Goal: Information Seeking & Learning: Learn about a topic

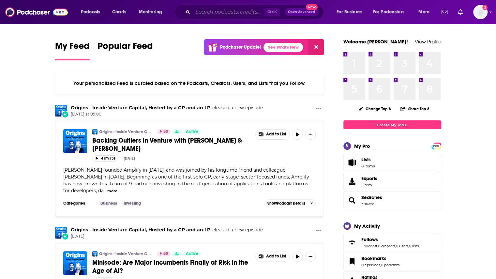
click at [222, 13] on input "Search podcasts, credits, & more..." at bounding box center [229, 12] width 72 height 10
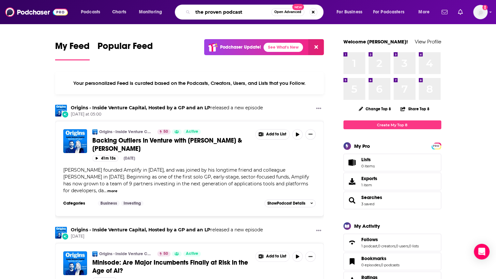
type input "the proven podcast"
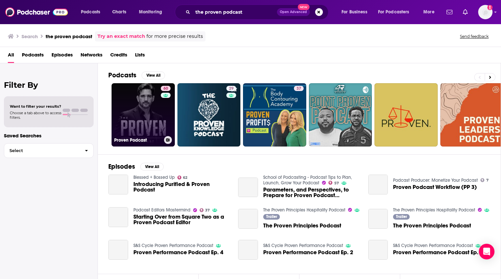
click at [137, 112] on link "60 Proven Podcast" at bounding box center [143, 114] width 63 height 63
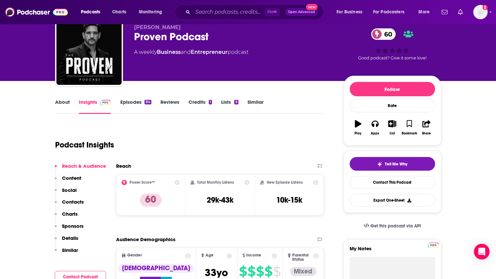
scroll to position [33, 0]
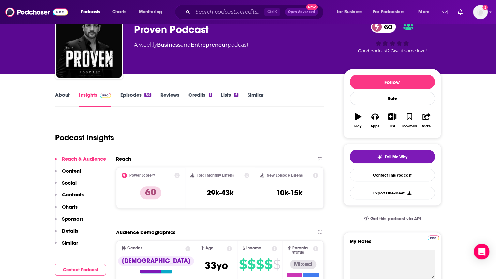
click at [131, 94] on link "Episodes 84" at bounding box center [135, 99] width 31 height 15
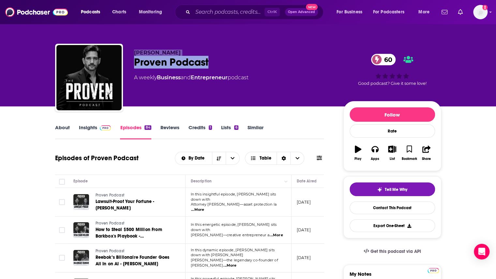
drag, startPoint x: 219, startPoint y: 67, endPoint x: 123, endPoint y: 50, distance: 97.1
click at [123, 50] on div "Charles Schwartz Proven Podcast 60 A weekly Business and Entrepreneur podcast 6…" at bounding box center [248, 79] width 386 height 70
copy div "Charles Schwartz Proven Podcast"
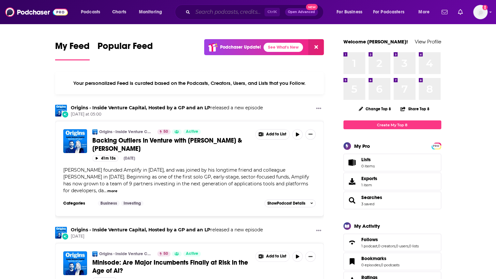
click at [216, 10] on input "Search podcasts, credits, & more..." at bounding box center [229, 12] width 72 height 10
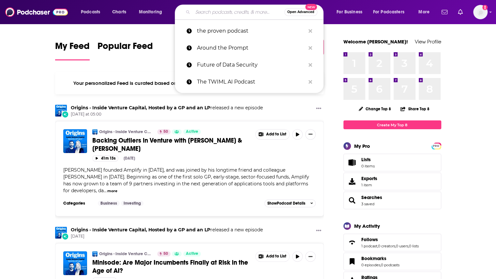
paste input "Payments on Fire"
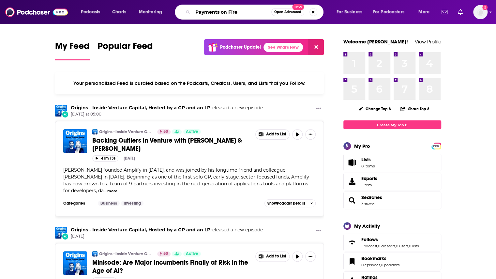
type input "Payments on Fire"
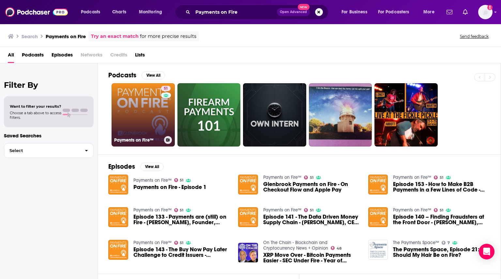
click at [149, 101] on link "51 Payments on Fire™" at bounding box center [143, 114] width 63 height 63
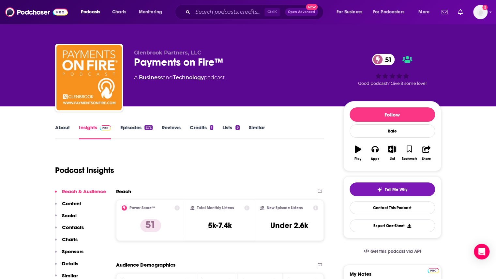
click at [166, 130] on link "Reviews" at bounding box center [171, 131] width 19 height 15
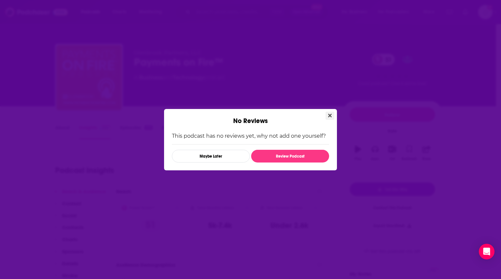
click at [332, 115] on icon "Close" at bounding box center [330, 115] width 4 height 5
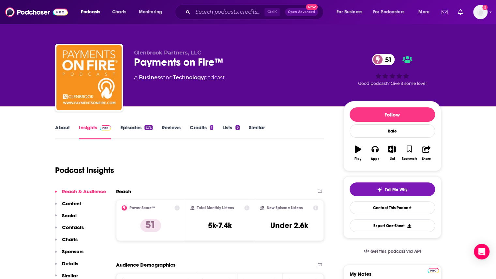
click at [129, 129] on link "Episodes 272" at bounding box center [136, 131] width 32 height 15
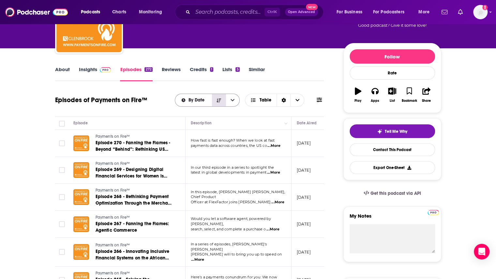
scroll to position [65, 0]
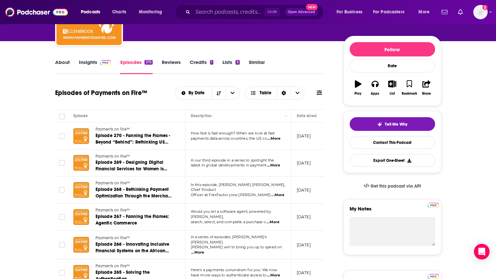
click at [276, 165] on span "...More" at bounding box center [273, 165] width 13 height 5
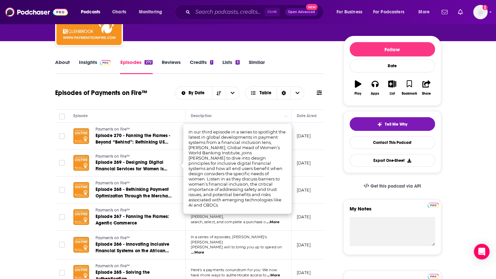
click at [61, 59] on link "About" at bounding box center [62, 66] width 15 height 15
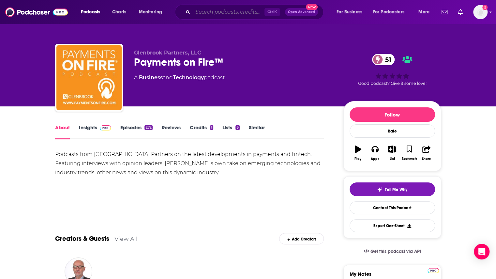
click at [213, 10] on input "Search podcasts, credits, & more..." at bounding box center [229, 12] width 72 height 10
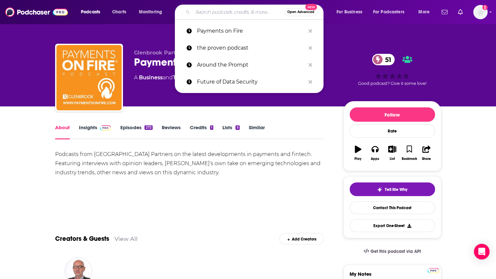
paste input "Humans of Fintech"
type input "Humans of Fintech"
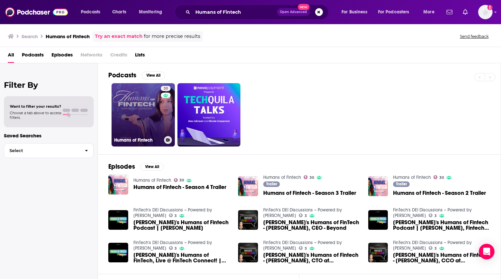
click at [143, 113] on link "30 Humans of Fintech" at bounding box center [143, 114] width 63 height 63
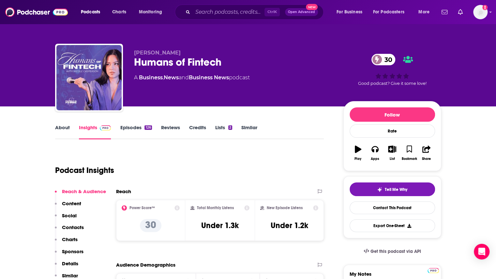
click at [129, 128] on link "Episodes 126" at bounding box center [136, 131] width 32 height 15
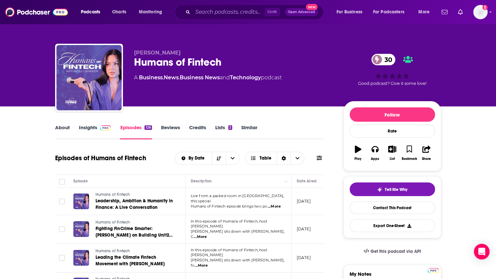
click at [86, 127] on link "Insights" at bounding box center [95, 131] width 32 height 15
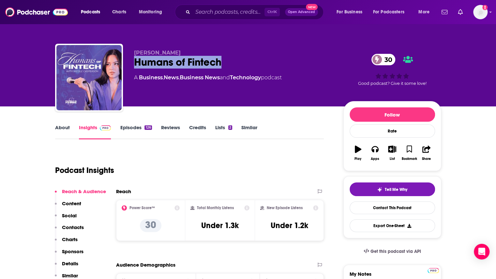
drag, startPoint x: 229, startPoint y: 62, endPoint x: 136, endPoint y: 65, distance: 92.4
click at [136, 65] on div "Humans of Fintech 30" at bounding box center [233, 62] width 199 height 13
copy h2 "Humans of Fintech"
click at [227, 10] on input "Search podcasts, credits, & more..." at bounding box center [229, 12] width 72 height 10
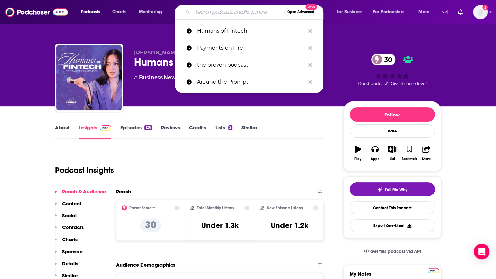
paste input "Women Leaders in Finance"
type input "Women Leaders in Finance"
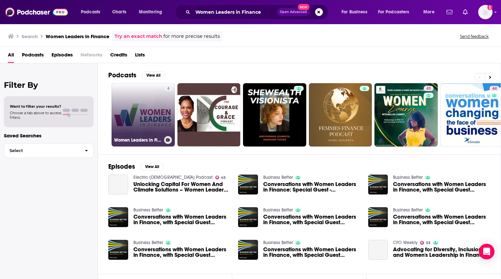
click at [144, 114] on link "6 Women Leaders in Finance" at bounding box center [143, 114] width 63 height 63
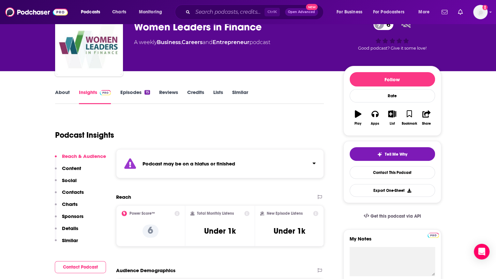
scroll to position [33, 0]
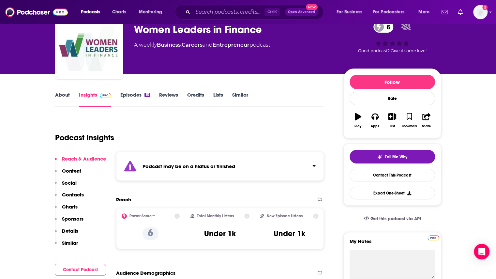
click at [135, 94] on link "Episodes 15" at bounding box center [135, 99] width 30 height 15
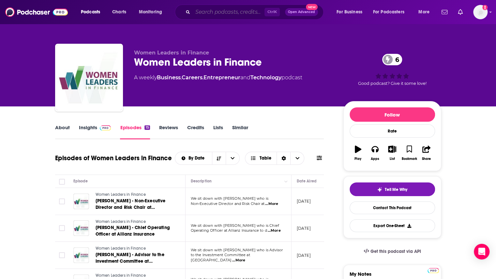
click at [208, 10] on input "Search podcasts, credits, & more..." at bounding box center [229, 12] width 72 height 10
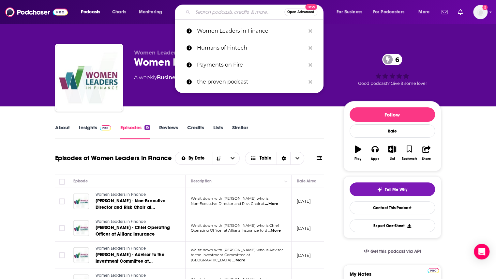
paste input "Women in Fintech"
type input "Women in Fintech"
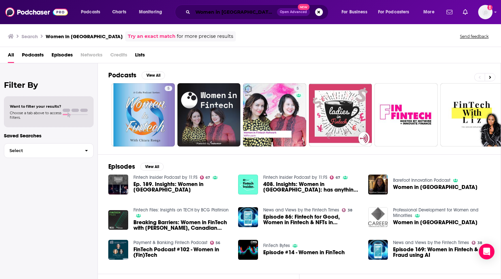
click at [247, 11] on input "Women in Fintech" at bounding box center [235, 12] width 84 height 10
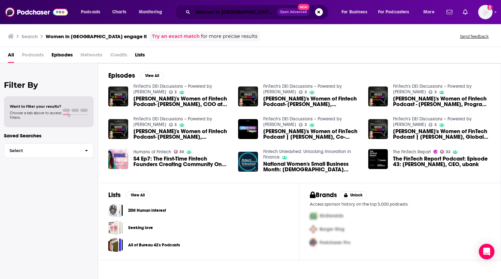
click at [216, 14] on input "Women in Fintech engage fi" at bounding box center [235, 12] width 84 height 10
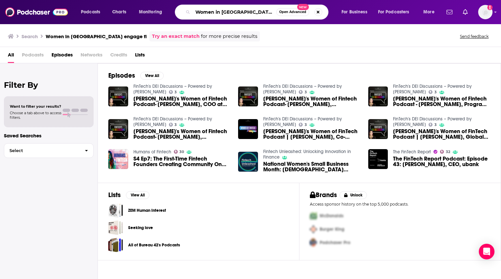
paste input "All-In"
type input "All-In"
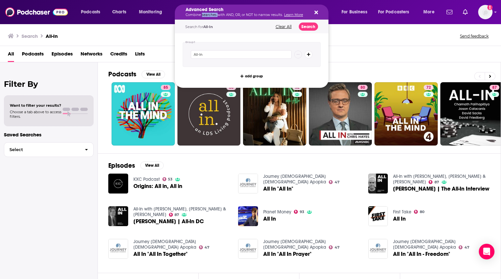
click at [214, 15] on p "Combine searches with AND, OR, or NOT to narrow results. Learn More" at bounding box center [247, 14] width 122 height 3
click at [218, 12] on h5 "Advanced Search" at bounding box center [247, 10] width 122 height 5
click at [314, 11] on button "Search podcasts, credits, & more..." at bounding box center [315, 11] width 5 height 5
click at [315, 11] on icon "Search podcasts, credits, & more..." at bounding box center [317, 13] width 4 height 4
click at [286, 27] on button "Clear All" at bounding box center [284, 26] width 20 height 5
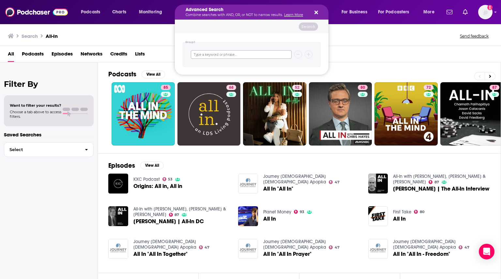
click at [213, 56] on input "Search podcasts, credits, & more..." at bounding box center [241, 54] width 101 height 8
paste input "Breaking Banks"
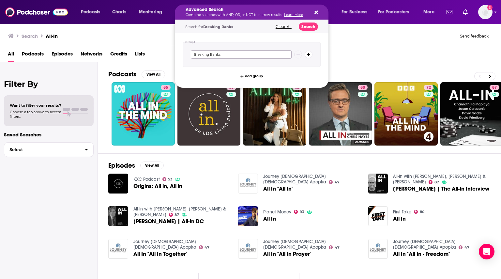
type input "Breaking Banks"
click at [315, 11] on icon "Search podcasts, credits, & more..." at bounding box center [317, 13] width 4 height 4
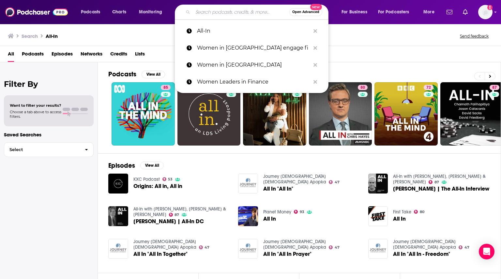
paste input "Breaking Banks"
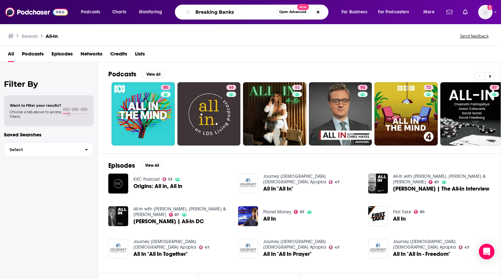
type input "Breaking Banks"
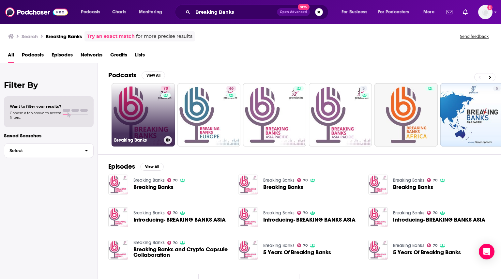
click at [154, 124] on link "70 Breaking Banks" at bounding box center [143, 114] width 63 height 63
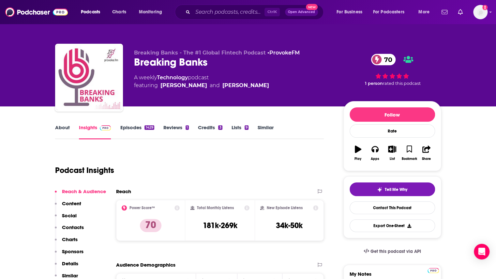
click at [129, 126] on link "Episodes 1429" at bounding box center [137, 131] width 34 height 15
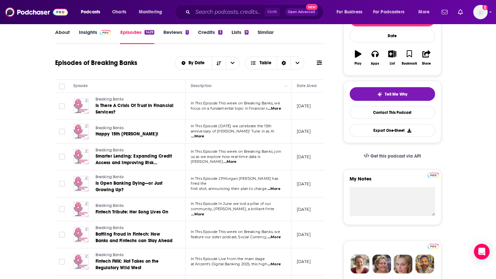
scroll to position [98, 0]
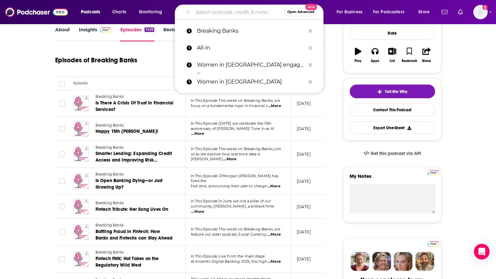
click at [212, 14] on input "Search podcasts, credits, & more..." at bounding box center [239, 12] width 92 height 10
paste input "The Digital Transformation Podcast"
type input "The Digital Transformation Podcast"
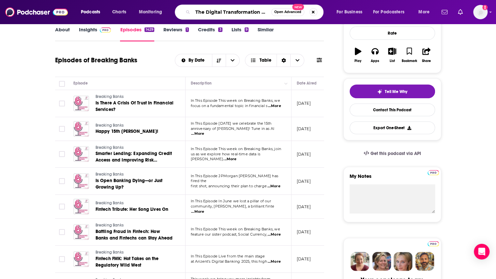
scroll to position [0, 12]
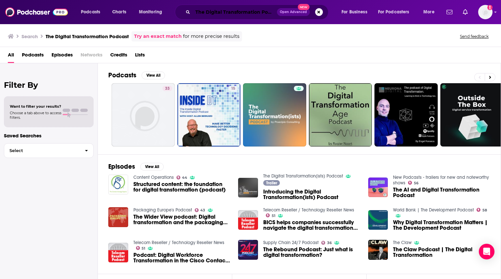
click at [212, 13] on input "The Digital Transformation Podcast" at bounding box center [235, 12] width 84 height 10
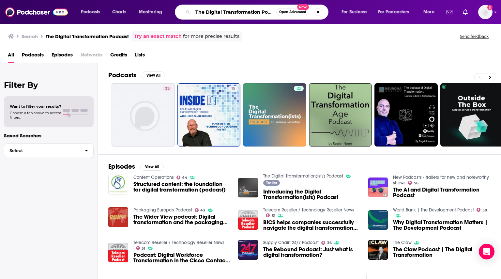
paste input "Women Leaders in Finance"
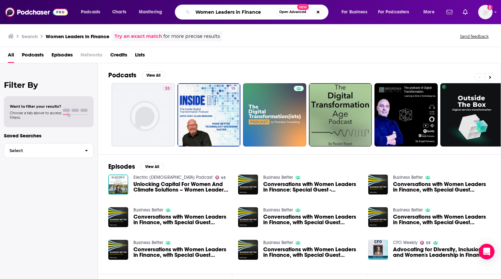
click at [252, 14] on input "Women Leaders in Finance" at bounding box center [235, 12] width 84 height 10
type input "fintech"
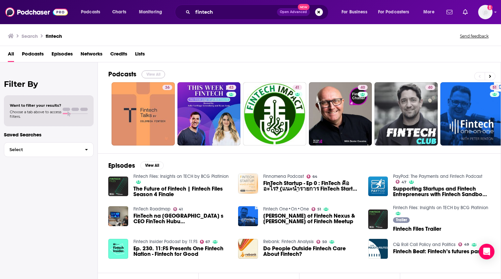
click at [161, 72] on button "View All" at bounding box center [153, 74] width 23 height 8
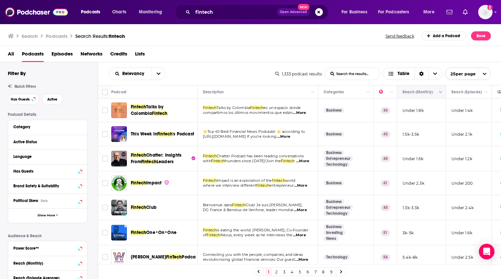
click at [432, 93] on button "Move" at bounding box center [421, 92] width 38 height 8
click at [442, 90] on button "Column Actions" at bounding box center [441, 92] width 8 height 8
click at [442, 90] on div at bounding box center [250, 139] width 501 height 279
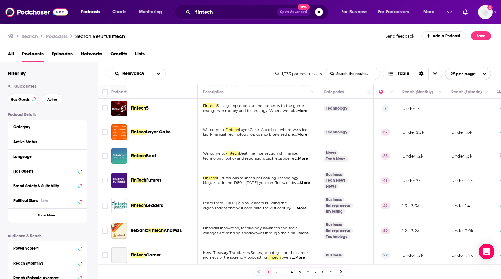
scroll to position [326, 0]
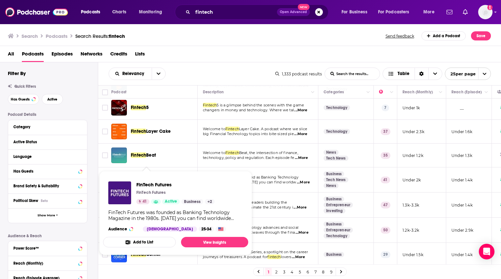
drag, startPoint x: 160, startPoint y: 174, endPoint x: 286, endPoint y: 172, distance: 126.3
click at [286, 175] on span "Futures was founded as Banking Technology" at bounding box center [258, 177] width 82 height 5
drag, startPoint x: 150, startPoint y: 173, endPoint x: 211, endPoint y: 240, distance: 90.1
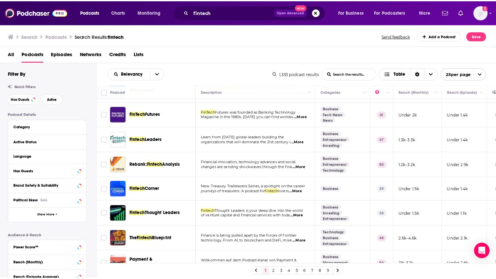
scroll to position [424, 0]
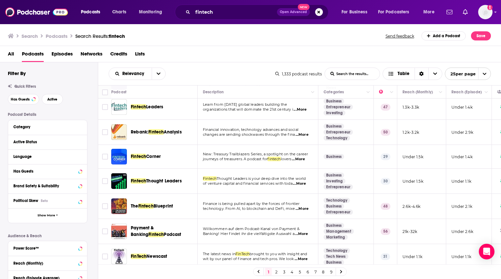
drag, startPoint x: 164, startPoint y: 200, endPoint x: 160, endPoint y: 199, distance: 4.9
click at [160, 203] on span "Blueprint" at bounding box center [164, 206] width 20 height 6
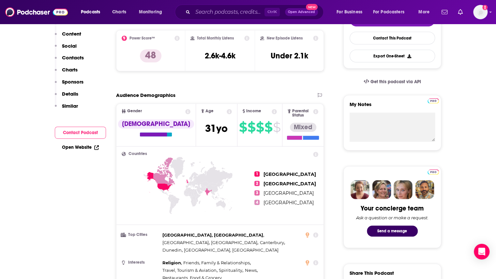
scroll to position [196, 0]
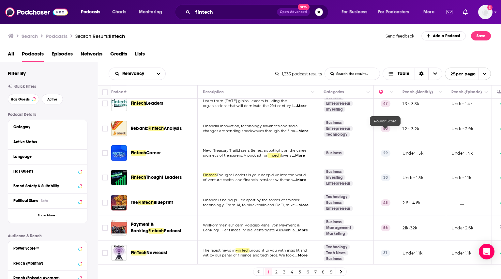
scroll to position [451, 0]
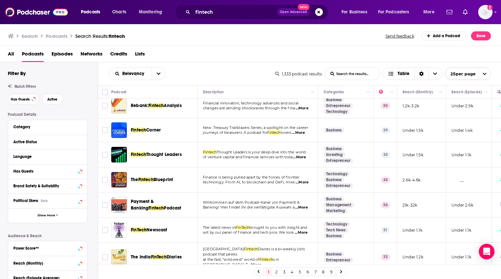
click at [277, 272] on link "2" at bounding box center [276, 272] width 7 height 8
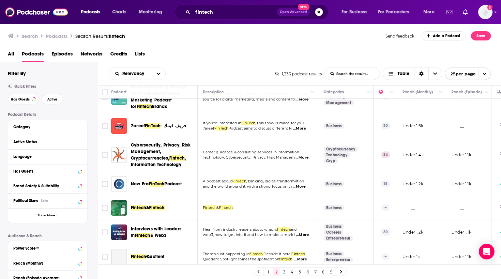
scroll to position [466, 0]
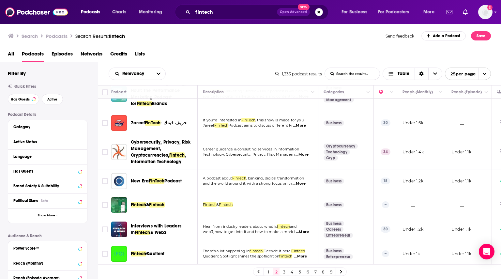
click at [285, 272] on link "3" at bounding box center [284, 272] width 7 height 8
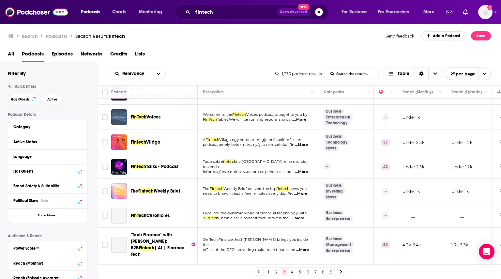
scroll to position [98, 0]
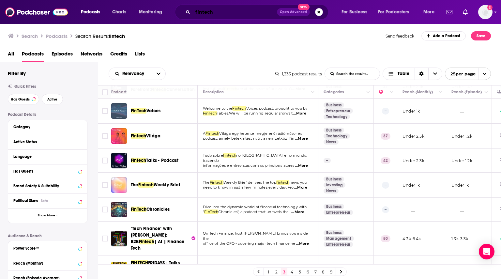
click at [229, 12] on input "fintech" at bounding box center [235, 12] width 84 height 10
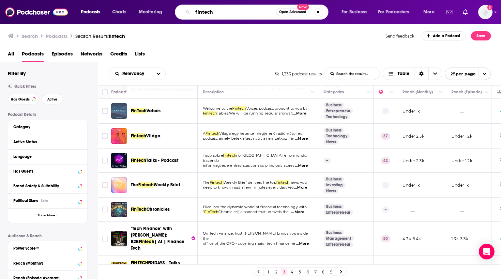
paste input "The Digital Transformation Podcast"
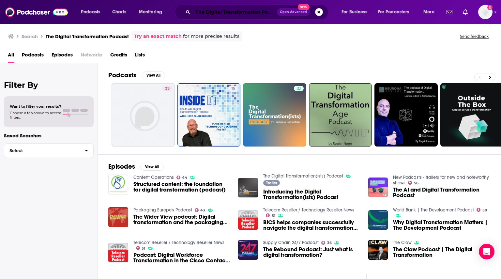
click at [239, 14] on input "The Digital Transformation Podcast" at bounding box center [235, 12] width 84 height 10
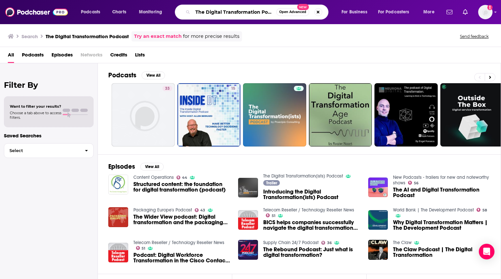
paste input "SaaS"
type input "The SaaS Podcast"
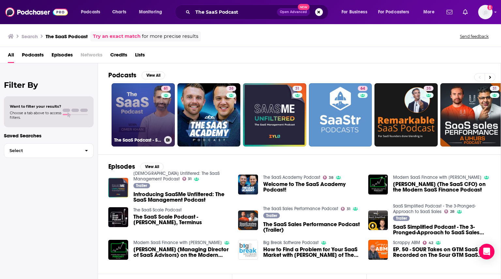
click at [159, 118] on link "61 The SaaS Podcast - SaaS, Startups, Growth Hacking & Entrepreneurship" at bounding box center [143, 114] width 63 height 63
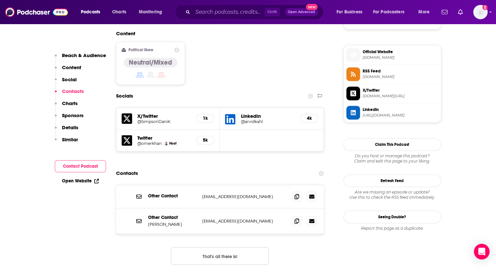
scroll to position [522, 0]
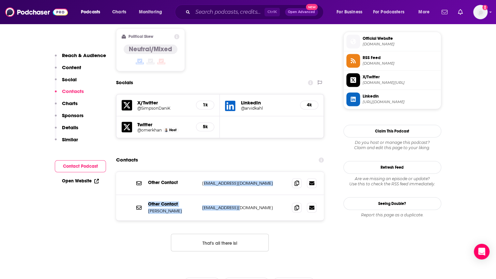
drag, startPoint x: 247, startPoint y: 175, endPoint x: 204, endPoint y: 149, distance: 49.9
click at [204, 172] on div "Other Contact support@saasclub.io support@saasclub.io Other Contact Omer Khan o…" at bounding box center [220, 196] width 208 height 49
click at [202, 180] on p "support@saasclub.io" at bounding box center [244, 183] width 85 height 6
drag, startPoint x: 245, startPoint y: 151, endPoint x: 200, endPoint y: 152, distance: 44.4
click at [200, 172] on div "Other Contact support@saasclub.io support@saasclub.io" at bounding box center [220, 183] width 208 height 23
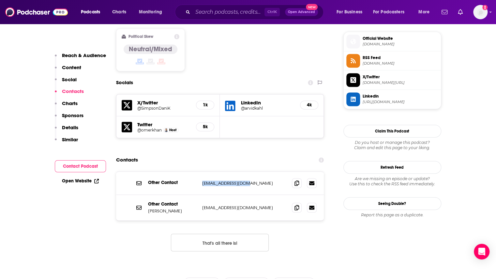
copy p "support@saasclub.io"
drag, startPoint x: 243, startPoint y: 178, endPoint x: 198, endPoint y: 178, distance: 45.0
click at [198, 195] on div "Other Contact Omer Khan omer@saasclub.io omer@saasclub.io" at bounding box center [220, 207] width 208 height 25
copy div "omer@saasclub.io"
click at [148, 195] on div "Other Contact Omer Khan omer@saasclub.io omer@saasclub.io" at bounding box center [220, 207] width 208 height 25
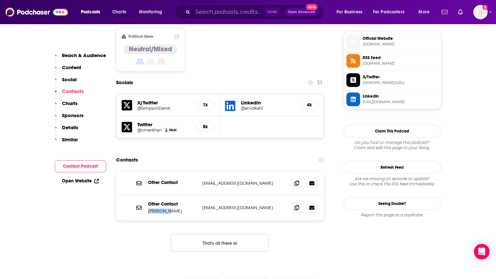
drag, startPoint x: 149, startPoint y: 179, endPoint x: 172, endPoint y: 178, distance: 22.9
click at [172, 208] on p "Omer Khan" at bounding box center [172, 211] width 49 height 6
copy p "Omer Khan"
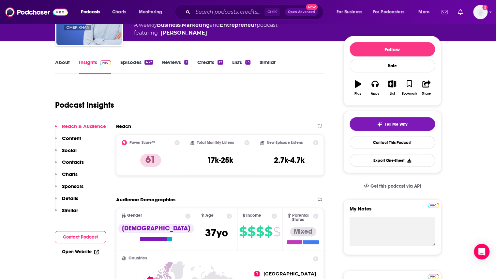
scroll to position [0, 0]
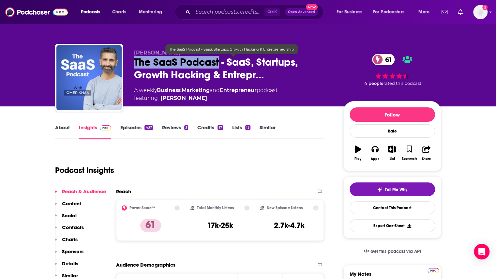
drag, startPoint x: 133, startPoint y: 61, endPoint x: 220, endPoint y: 66, distance: 87.6
click at [220, 66] on div "Omer Khan The SaaS Podcast - SaaS, Startups, Growth Hacking & Entrepr… 61 A wee…" at bounding box center [248, 79] width 386 height 70
copy h2 "The SaaS Podcast"
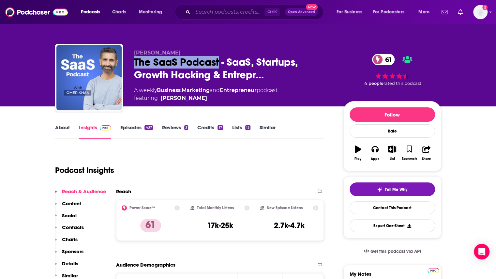
click at [246, 13] on input "Search podcasts, credits, & more..." at bounding box center [229, 12] width 72 height 10
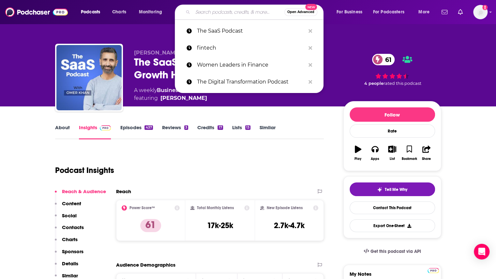
paste input "Breaking Banks"
type input "Breaking Banks"
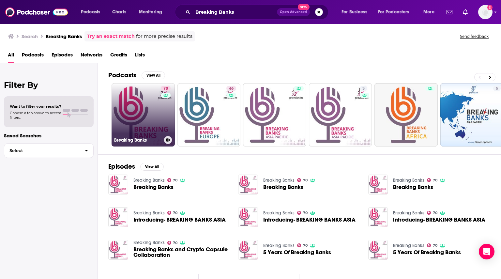
click at [146, 114] on link "70 Breaking Banks" at bounding box center [143, 114] width 63 height 63
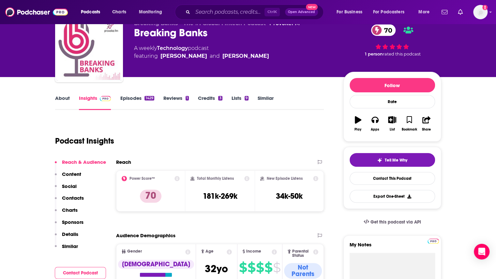
scroll to position [33, 0]
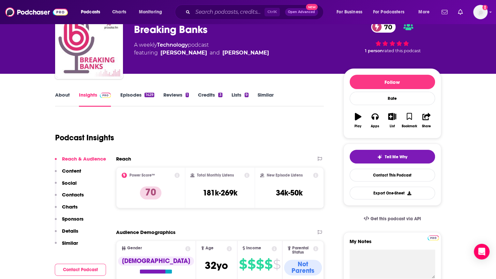
click at [139, 95] on link "Episodes 1429" at bounding box center [137, 99] width 34 height 15
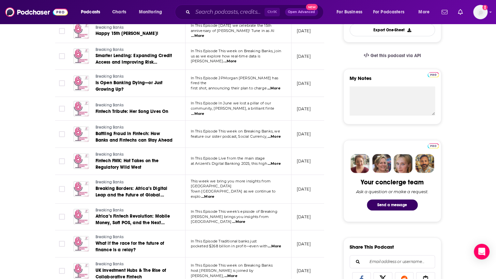
scroll to position [228, 0]
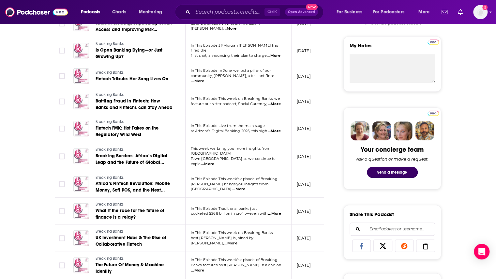
click at [283, 236] on p "host Brett King is joined by Chris Hayward, ...More" at bounding box center [238, 241] width 95 height 10
click at [237, 241] on span "...More" at bounding box center [230, 243] width 13 height 5
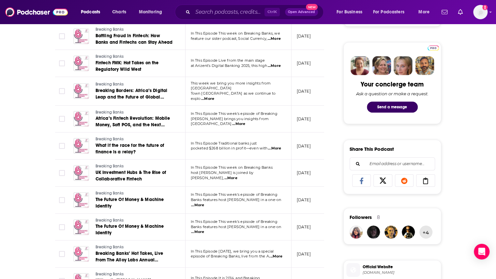
click at [204, 203] on span "...More" at bounding box center [197, 205] width 13 height 5
click at [47, 177] on div "About Insights Episodes 1429 Reviews 1 Credits 3 Lists 9 Similar Episodes of Br…" at bounding box center [194, 258] width 299 height 857
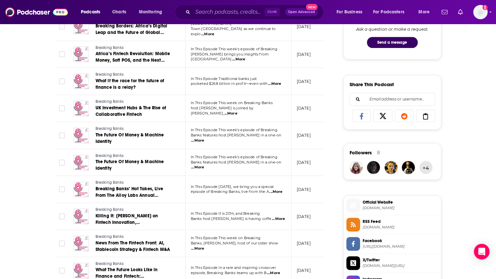
scroll to position [359, 0]
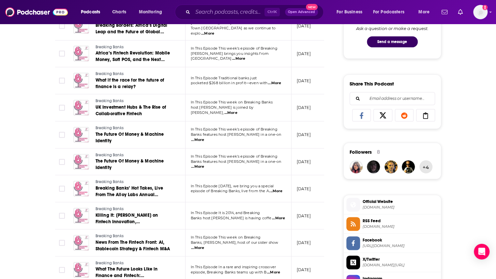
click at [272, 216] on span "...More" at bounding box center [278, 218] width 13 height 5
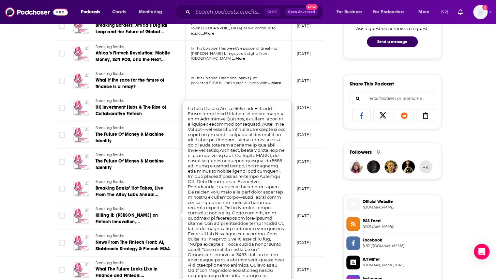
click at [24, 139] on div "About Insights Episodes 1429 Reviews 1 Credits 3 Lists 9 Similar Episodes of Br…" at bounding box center [248, 184] width 496 height 874
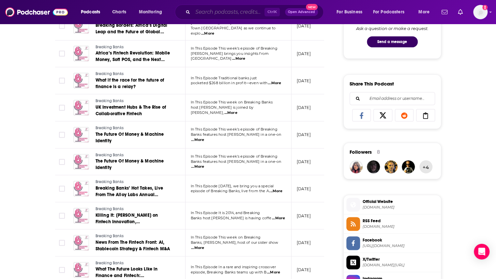
click at [220, 11] on input "Search podcasts, credits, & more..." at bounding box center [229, 12] width 72 height 10
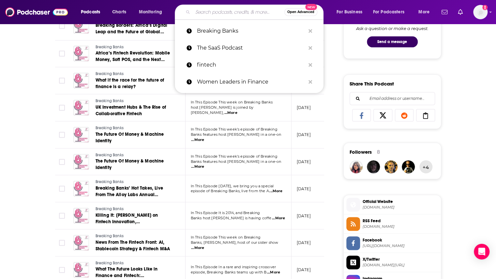
paste input "Masters of Scale"
type input "Masters of Scale"
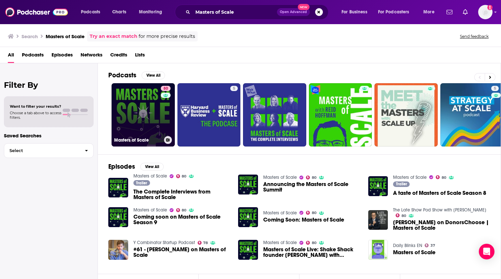
click at [135, 111] on link "80 Masters of Scale" at bounding box center [143, 114] width 63 height 63
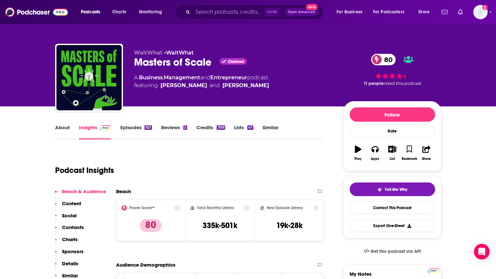
click at [130, 128] on link "Episodes 621" at bounding box center [136, 131] width 32 height 15
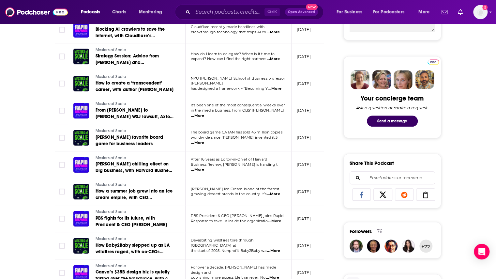
scroll to position [294, 0]
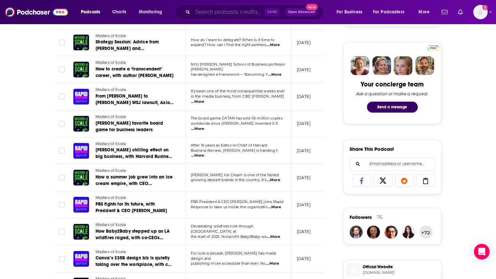
click at [216, 9] on input "Search podcasts, credits, & more..." at bounding box center [229, 12] width 72 height 10
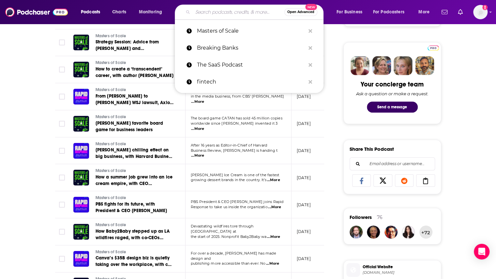
paste input "All-In"
type input "All-In"
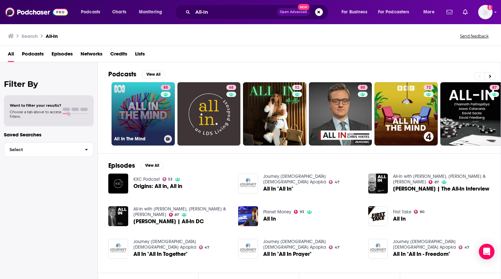
click at [159, 136] on h3 "All In The Mind" at bounding box center [137, 139] width 47 height 6
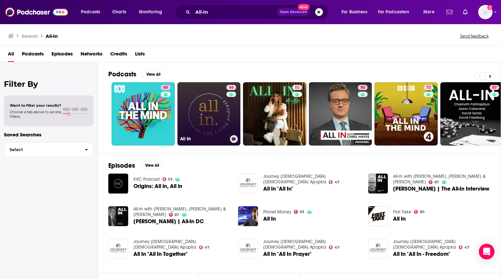
click at [204, 96] on link "68 All In" at bounding box center [209, 113] width 63 height 63
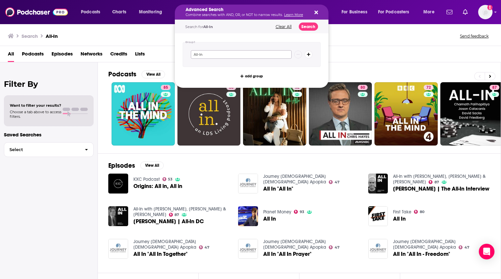
click at [227, 53] on input "All-In" at bounding box center [241, 54] width 101 height 8
paste input "Jason Calacanis"
type input "All-In [PERSON_NAME]"
click at [313, 26] on button "Search" at bounding box center [308, 27] width 19 height 8
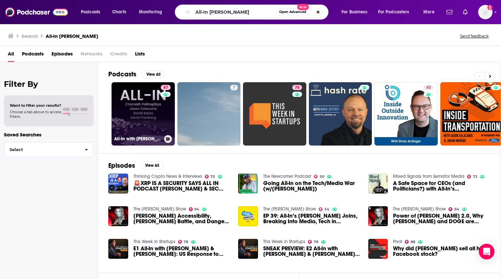
click at [149, 113] on link "87 All-In with Chamath, Jason, Sacks & Friedberg" at bounding box center [143, 113] width 63 height 63
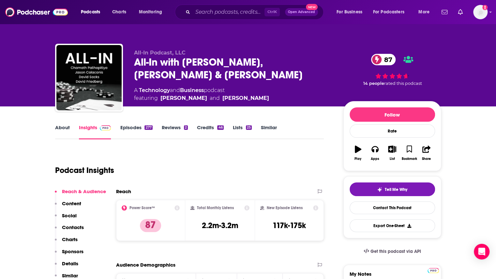
click at [136, 128] on link "Episodes 277" at bounding box center [136, 131] width 32 height 15
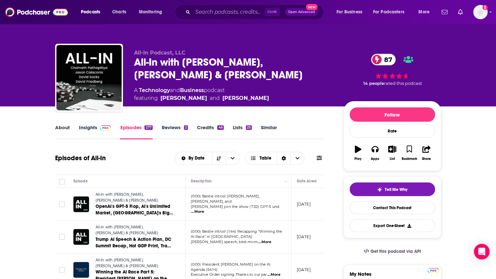
click at [204, 209] on span "...More" at bounding box center [197, 211] width 13 height 5
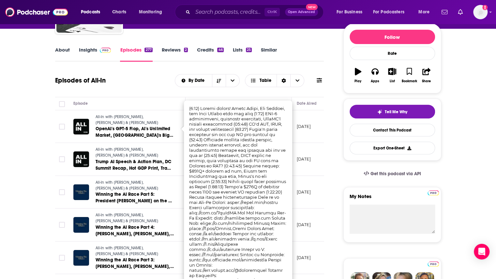
scroll to position [163, 0]
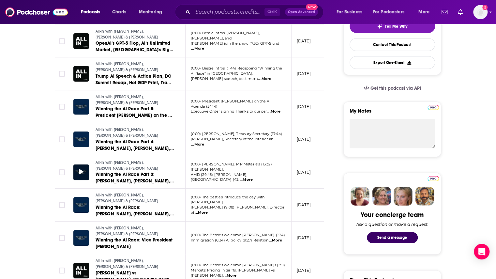
scroll to position [98, 0]
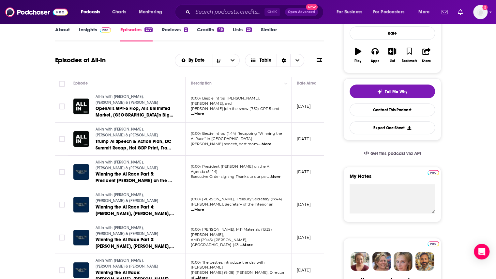
click at [253, 242] on span "...More" at bounding box center [246, 244] width 13 height 5
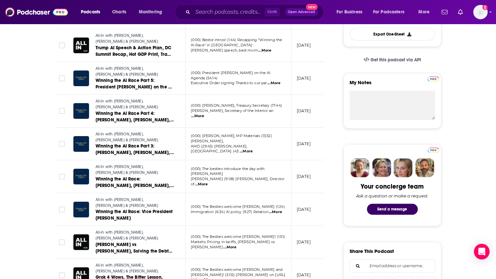
scroll to position [196, 0]
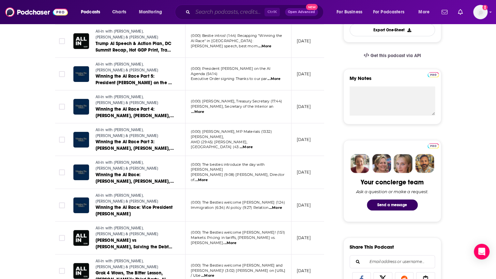
click at [200, 14] on input "Search podcasts, credits, & more..." at bounding box center [229, 12] width 72 height 10
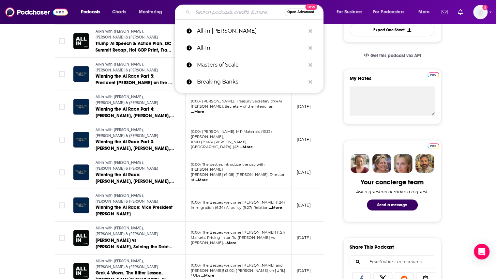
paste input "[PERSON_NAME] FinTech Podcast"
type input "[PERSON_NAME] FinTech Podcast"
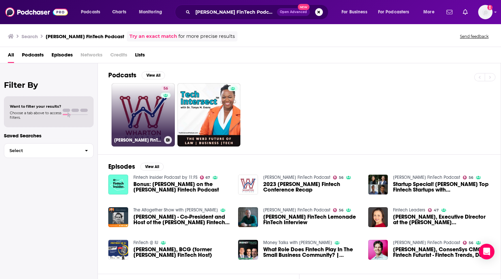
click at [147, 100] on link "56 Wharton FinTech Podcast" at bounding box center [143, 114] width 63 height 63
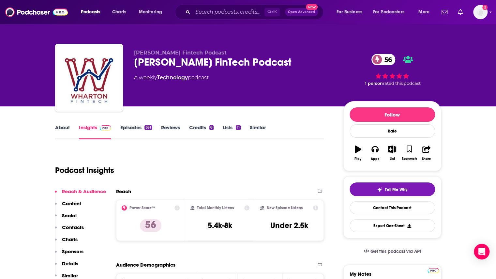
click at [137, 125] on link "Episodes 531" at bounding box center [136, 131] width 32 height 15
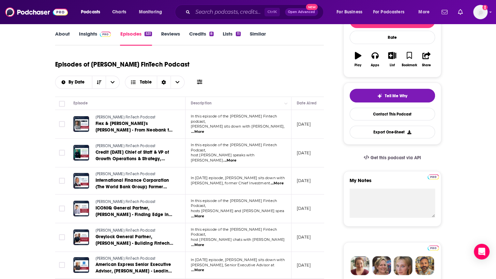
scroll to position [98, 0]
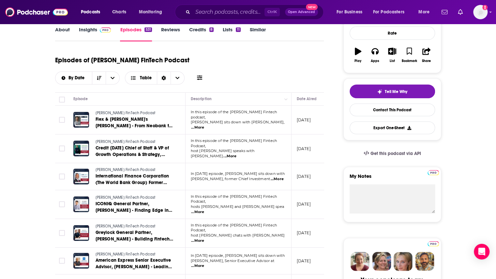
click at [204, 125] on span "...More" at bounding box center [197, 127] width 13 height 5
click at [86, 31] on link "Insights" at bounding box center [95, 33] width 32 height 15
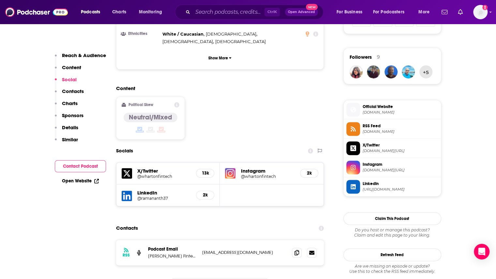
scroll to position [490, 0]
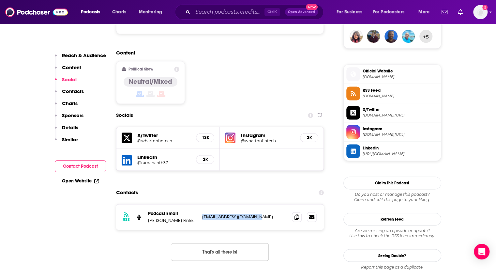
drag, startPoint x: 266, startPoint y: 175, endPoint x: 202, endPoint y: 178, distance: 63.7
click at [202, 214] on p "[EMAIL_ADDRESS][DOMAIN_NAME]" at bounding box center [244, 217] width 85 height 6
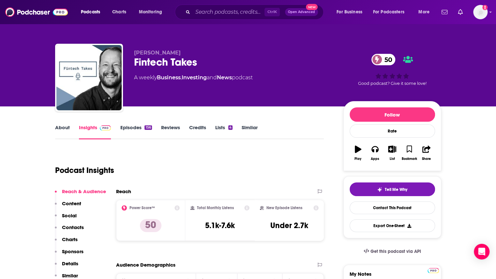
click at [138, 125] on link "Episodes 156" at bounding box center [136, 131] width 32 height 15
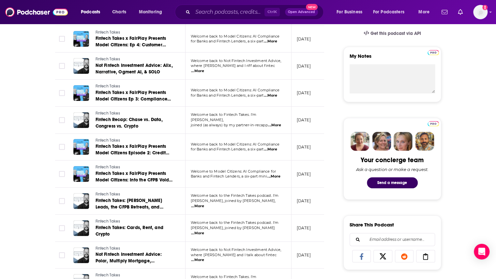
scroll to position [228, 0]
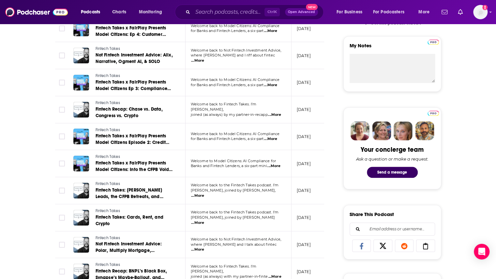
click at [204, 220] on span "...More" at bounding box center [197, 222] width 13 height 5
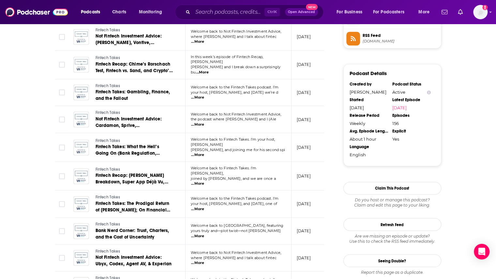
scroll to position [555, 0]
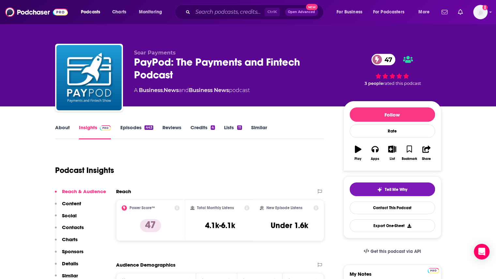
click at [132, 126] on link "Episodes 443" at bounding box center [136, 131] width 33 height 15
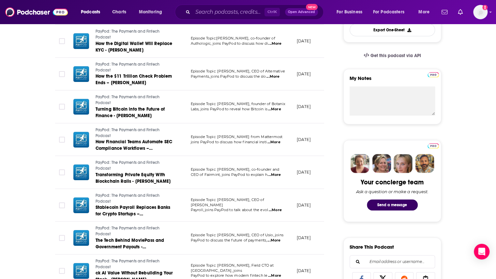
scroll to position [33, 0]
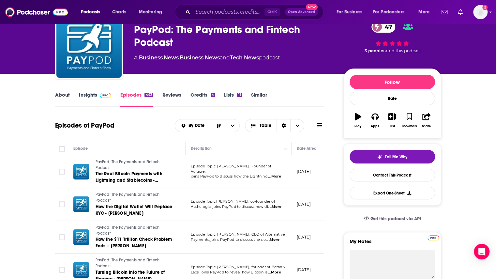
click at [84, 94] on link "Insights" at bounding box center [95, 99] width 32 height 15
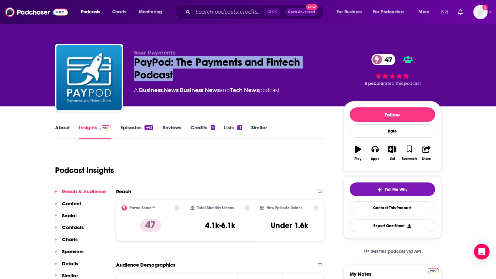
drag, startPoint x: 195, startPoint y: 75, endPoint x: 135, endPoint y: 60, distance: 62.6
click at [135, 60] on div "PayPod: The Payments and Fintech Podcast 47" at bounding box center [233, 68] width 199 height 25
copy h2 "PayPod: The Payments and Fintech Podcast"
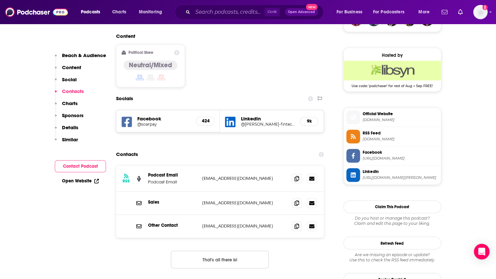
scroll to position [522, 0]
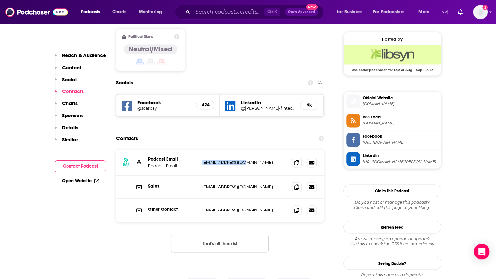
drag, startPoint x: 252, startPoint y: 128, endPoint x: 196, endPoint y: 131, distance: 55.9
click at [0, 0] on div "Podcast Email Podcast Email paypod@soarpay.com paypod@soarpay.com" at bounding box center [0, 0] width 0 height 0
copy div "paypod@soarpay.com"
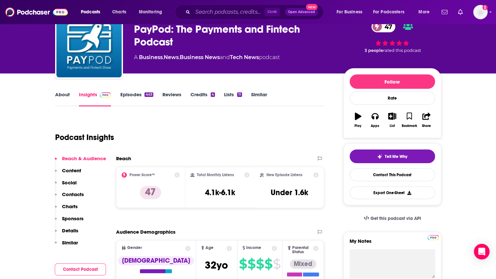
scroll to position [0, 0]
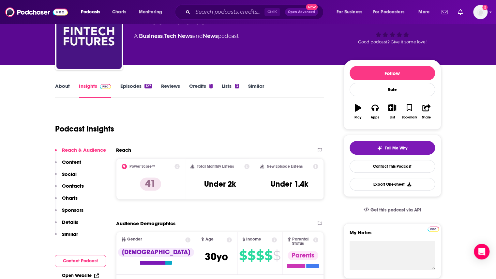
scroll to position [33, 0]
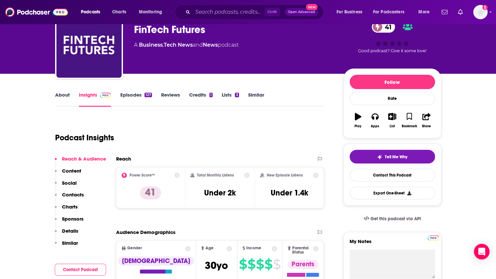
click at [131, 94] on link "Episodes 127" at bounding box center [136, 99] width 32 height 15
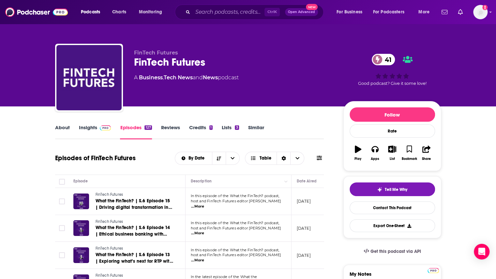
click at [204, 232] on span "...More" at bounding box center [197, 233] width 13 height 5
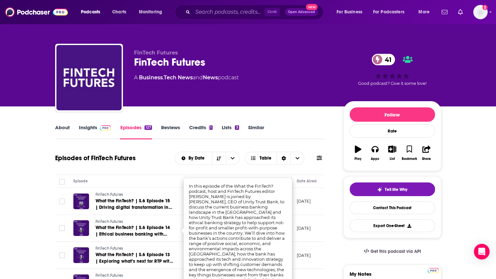
click at [92, 127] on link "Insights" at bounding box center [95, 131] width 32 height 15
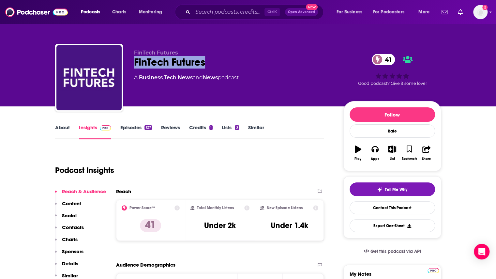
drag, startPoint x: 218, startPoint y: 61, endPoint x: 132, endPoint y: 63, distance: 85.5
click at [132, 63] on div "FinTech Futures FinTech Futures 41 A Business , Tech News and News podcast 41 G…" at bounding box center [248, 79] width 386 height 70
copy h2 "FinTech Futures"
click at [134, 125] on link "Episodes 127" at bounding box center [136, 131] width 32 height 15
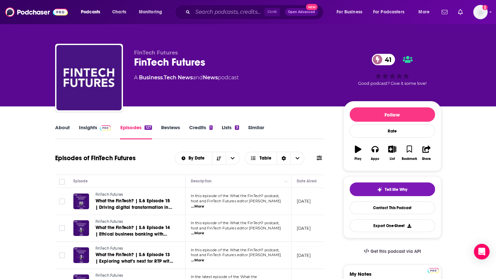
click at [204, 204] on span "...More" at bounding box center [197, 206] width 13 height 5
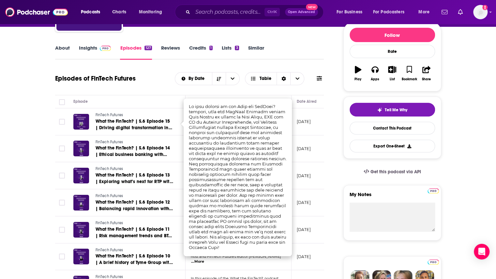
scroll to position [98, 0]
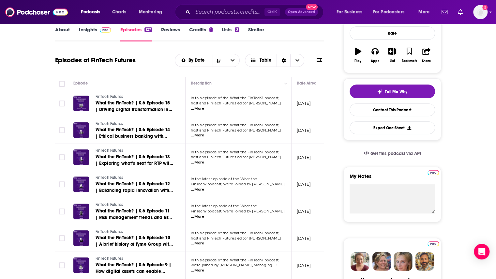
click at [277, 244] on td "In this episode of the What the FinTech? podcast, host and FinTech Futures edit…" at bounding box center [239, 238] width 106 height 27
click at [204, 241] on span "...More" at bounding box center [197, 243] width 13 height 5
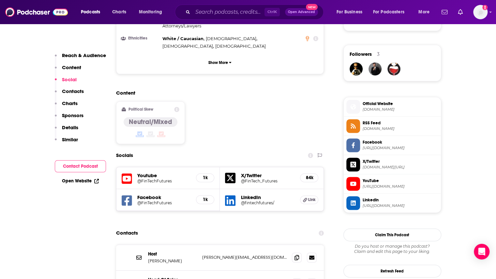
scroll to position [490, 0]
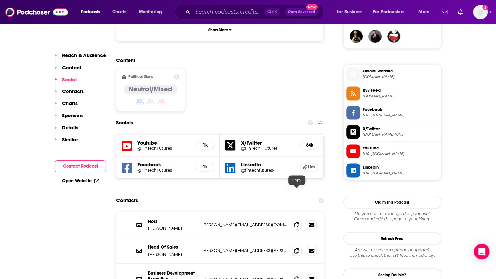
click at [299, 220] on span at bounding box center [297, 225] width 10 height 10
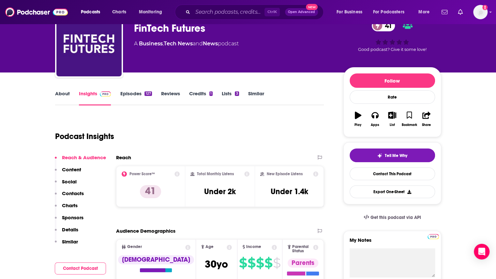
scroll to position [0, 0]
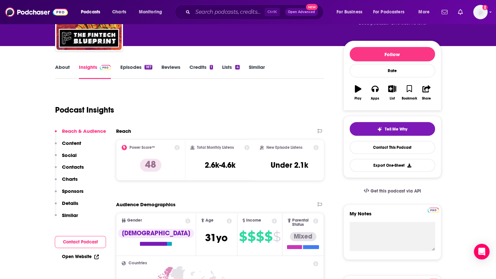
scroll to position [65, 0]
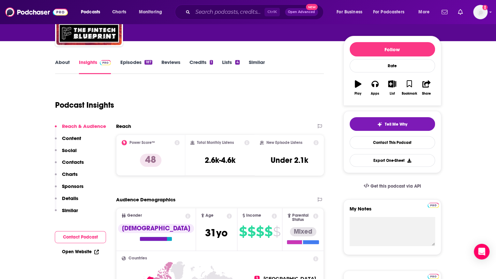
click at [127, 63] on link "Episodes 187" at bounding box center [136, 66] width 32 height 15
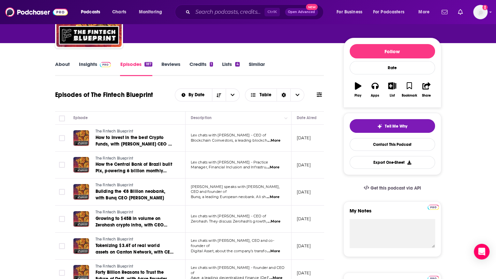
scroll to position [65, 0]
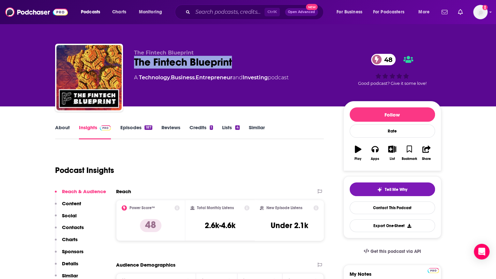
drag, startPoint x: 249, startPoint y: 64, endPoint x: 127, endPoint y: 65, distance: 122.1
click at [127, 65] on div "The Fintech Blueprint The Fintech Blueprint 48 A Technology , Business , Entrep…" at bounding box center [248, 79] width 386 height 70
copy h2 "The Fintech Blueprint"
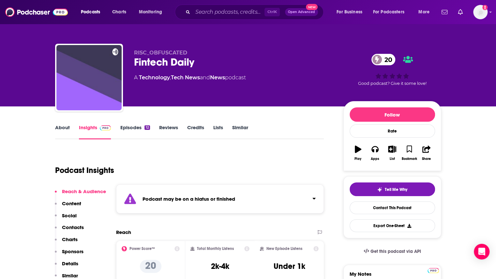
click at [135, 125] on link "Episodes 12" at bounding box center [135, 131] width 30 height 15
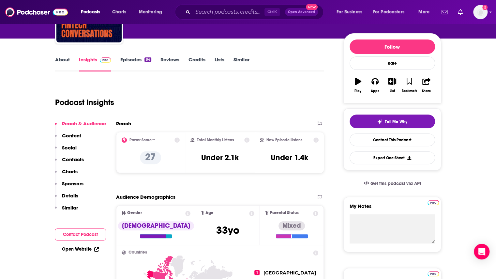
scroll to position [65, 0]
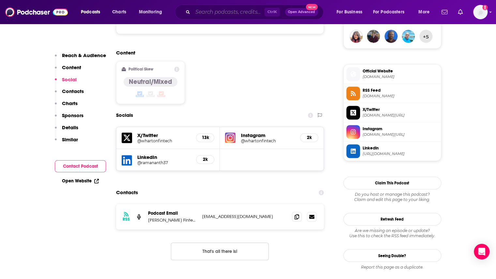
click at [241, 12] on input "Search podcasts, credits, & more..." at bounding box center [229, 12] width 72 height 10
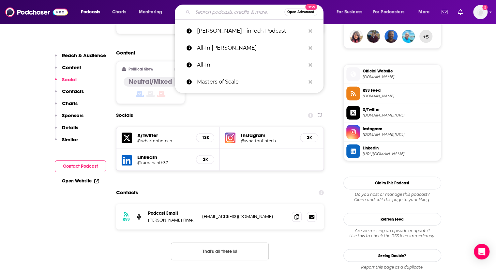
paste input "Payments Innovation"
type input "Payments Innovation"
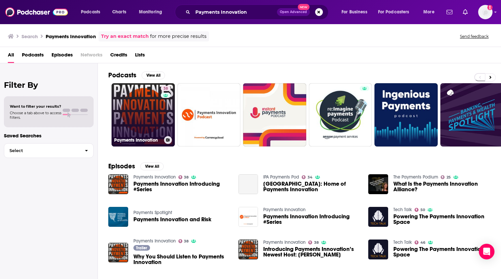
click at [137, 124] on link "38 Payments Innovation" at bounding box center [143, 114] width 63 height 63
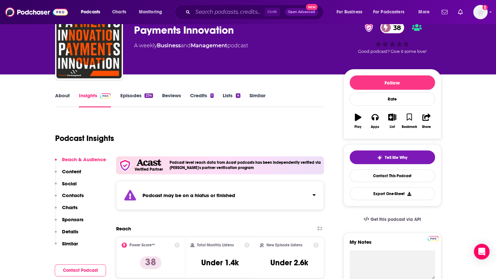
scroll to position [98, 0]
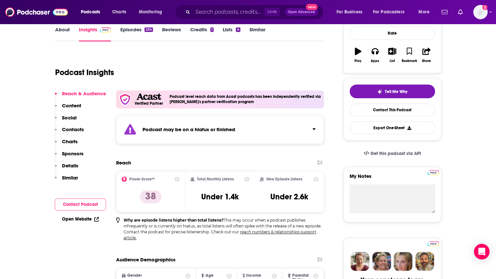
click at [138, 32] on link "Episodes 234" at bounding box center [136, 33] width 33 height 15
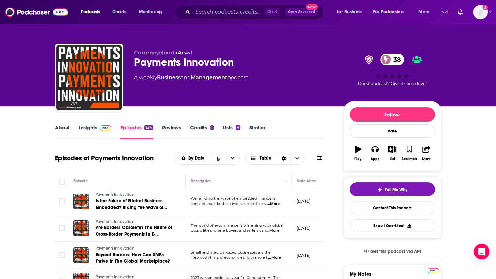
scroll to position [65, 0]
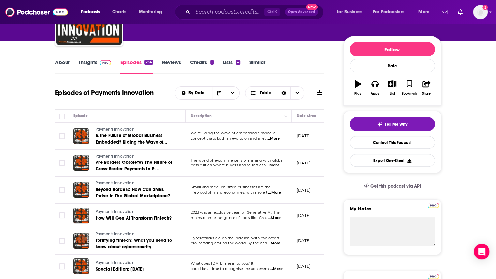
click at [280, 139] on span "...More" at bounding box center [273, 138] width 13 height 5
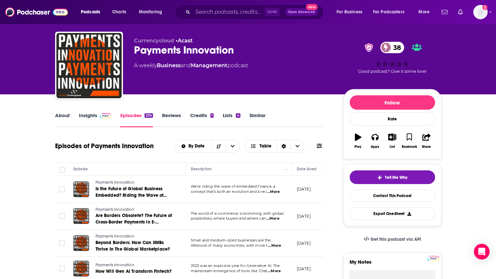
scroll to position [0, 0]
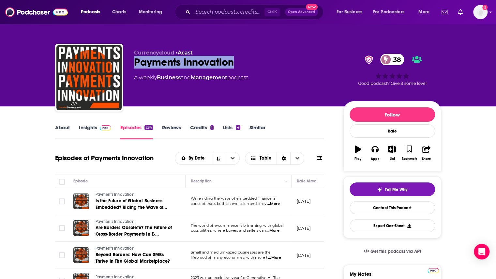
drag, startPoint x: 236, startPoint y: 60, endPoint x: 132, endPoint y: 62, distance: 104.4
click at [132, 62] on div "Currencycloud • Acast Payments Innovation 38 A weekly Business and Management p…" at bounding box center [248, 79] width 386 height 70
copy h2 "Payments Innovation"
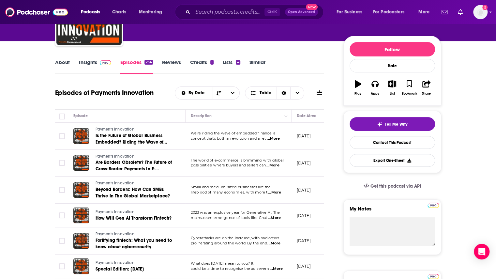
click at [91, 62] on link "Insights" at bounding box center [95, 66] width 32 height 15
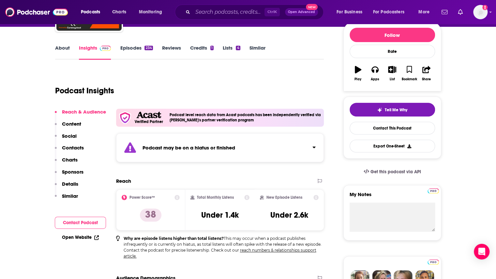
scroll to position [65, 0]
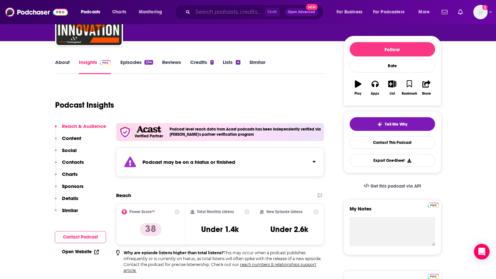
click at [228, 11] on input "Search podcasts, credits, & more..." at bounding box center [229, 12] width 72 height 10
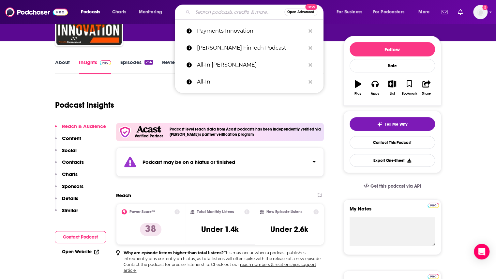
paste input "The SaaS Revolution Show"
type input "The SaaS Revolution Show"
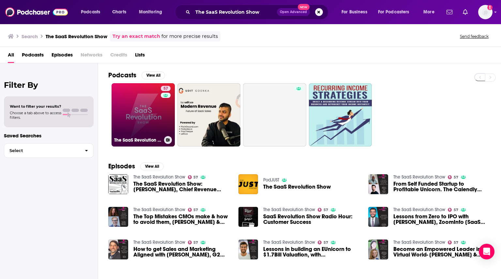
click at [169, 121] on div "57" at bounding box center [166, 111] width 11 height 50
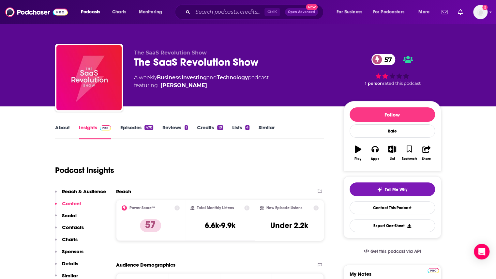
click at [122, 128] on link "Episodes 470" at bounding box center [136, 131] width 33 height 15
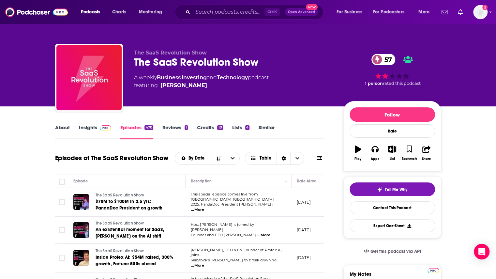
click at [204, 207] on span "...More" at bounding box center [197, 209] width 13 height 5
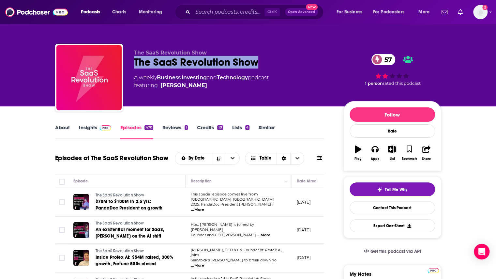
drag, startPoint x: 268, startPoint y: 58, endPoint x: 135, endPoint y: 62, distance: 132.9
click at [135, 62] on div "The SaaS Revolution Show 57" at bounding box center [233, 62] width 199 height 13
copy h2 "The SaaS Revolution Show"
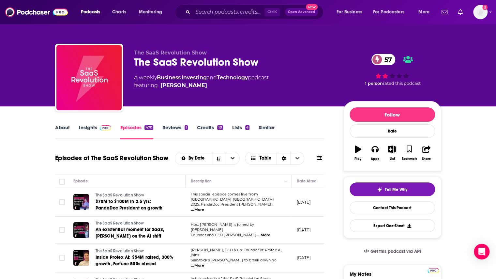
click at [84, 124] on div "About Insights Episodes 470 Reviews 1 Credits 10 Lists 4 Similar" at bounding box center [189, 131] width 269 height 16
click at [83, 128] on link "Insights" at bounding box center [95, 131] width 32 height 15
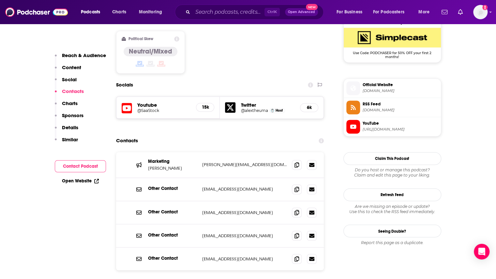
scroll to position [555, 0]
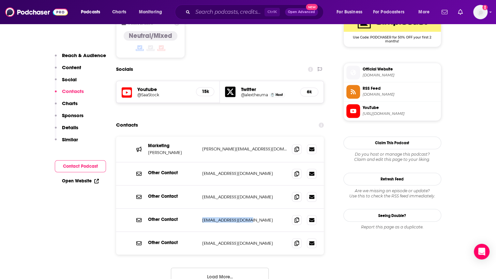
drag, startPoint x: 258, startPoint y: 180, endPoint x: 201, endPoint y: 186, distance: 56.8
click at [201, 209] on div "Other Contact [EMAIL_ADDRESS][DOMAIN_NAME] [EMAIL_ADDRESS][DOMAIN_NAME]" at bounding box center [220, 220] width 208 height 23
copy p "[EMAIL_ADDRESS][DOMAIN_NAME]"
click at [211, 9] on input "Search podcasts, credits, & more..." at bounding box center [229, 12] width 72 height 10
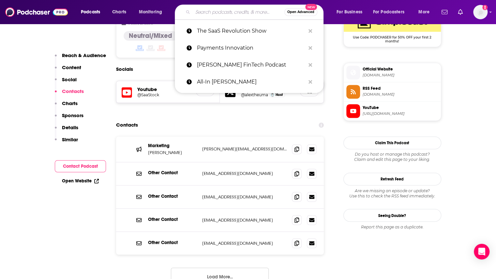
paste input "Banking Transformed with [PERSON_NAME]"
type input "Banking Transformed with [PERSON_NAME]"
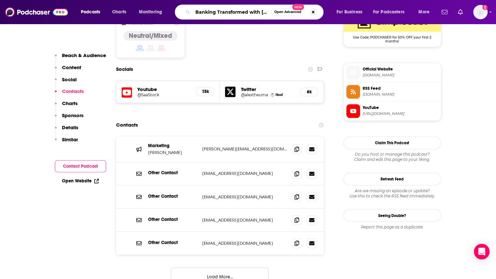
scroll to position [0, 20]
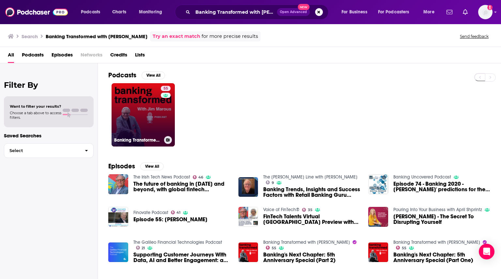
click at [143, 126] on link "55 Banking Transformed with [PERSON_NAME]" at bounding box center [143, 114] width 63 height 63
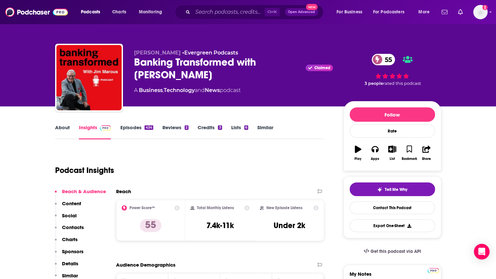
click at [128, 125] on link "Episodes 434" at bounding box center [136, 131] width 33 height 15
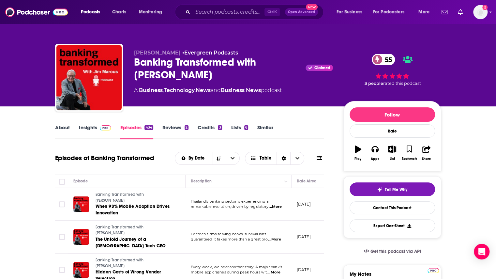
click at [277, 237] on span "...More" at bounding box center [274, 239] width 13 height 5
click at [80, 126] on link "Insights" at bounding box center [95, 131] width 32 height 15
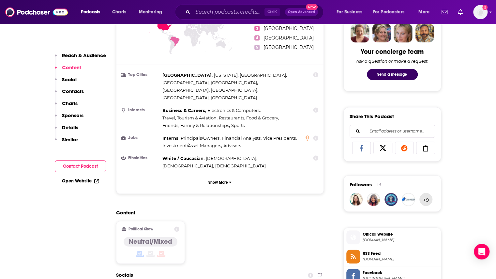
scroll to position [620, 0]
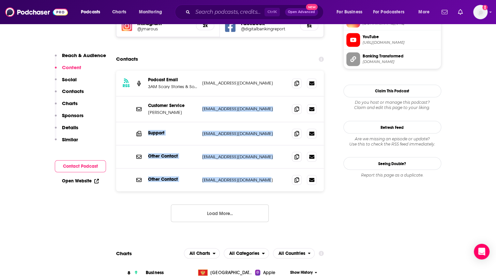
drag, startPoint x: 265, startPoint y: 158, endPoint x: 202, endPoint y: 82, distance: 98.5
click at [202, 82] on div "RSS Podcast Email 3AM Scary Stories & Sound Talent Media [EMAIL_ADDRESS][DOMAIN…" at bounding box center [220, 130] width 208 height 121
copy div "[EMAIL_ADDRESS][DOMAIN_NAME] [EMAIL_ADDRESS][DOMAIN_NAME] Support [EMAIL_ADDRES…"
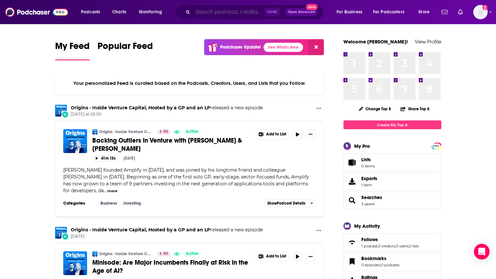
click at [238, 10] on input "Search podcasts, credits, & more..." at bounding box center [229, 12] width 72 height 10
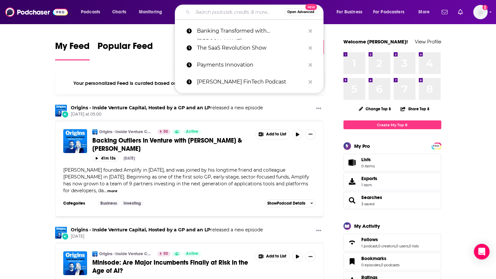
paste input "The Accounting Influencers Podcast"
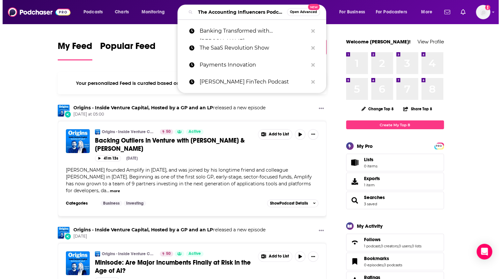
scroll to position [0, 14]
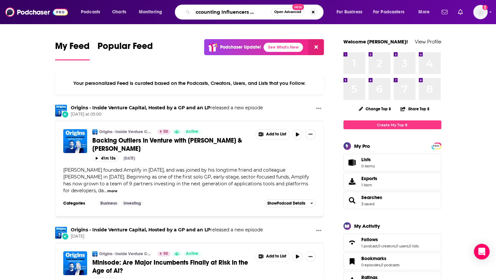
type input "The Accounting Influencers Podcast"
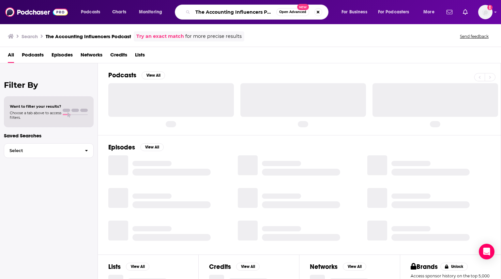
click at [258, 11] on input "The Accounting Influencers Podcast" at bounding box center [235, 12] width 84 height 10
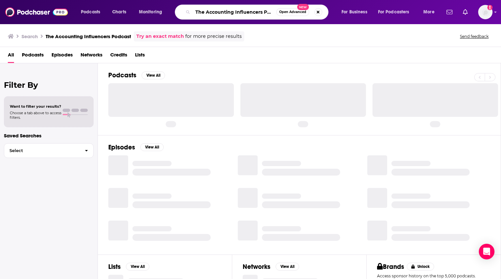
click at [268, 10] on input "The Accounting Influencers Podcast" at bounding box center [235, 12] width 84 height 10
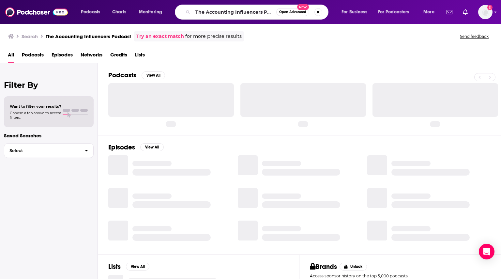
click at [242, 62] on div "All Podcasts Episodes Networks Credits Lists" at bounding box center [252, 56] width 488 height 13
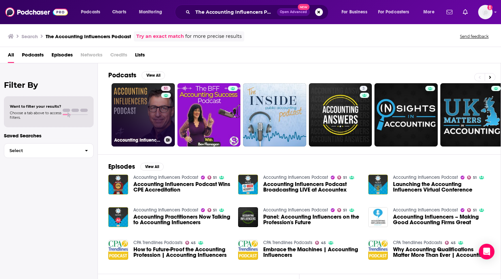
click at [152, 121] on link "51 Accounting Influencers Podcast" at bounding box center [143, 114] width 63 height 63
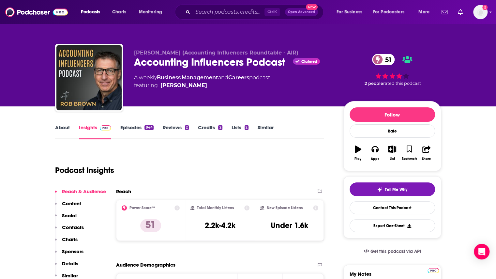
click at [133, 126] on link "Episodes 844" at bounding box center [136, 131] width 33 height 15
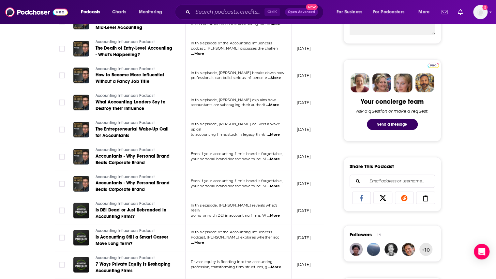
scroll to position [424, 0]
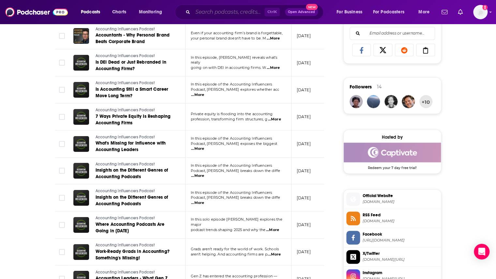
click at [215, 13] on input "Search podcasts, credits, & more..." at bounding box center [229, 12] width 72 height 10
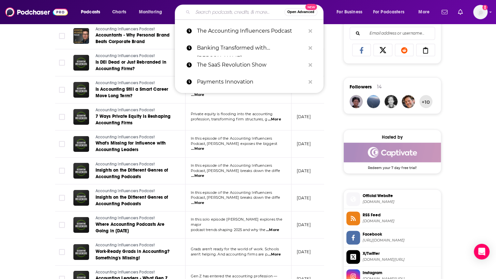
paste input "The Unique CPA"
type input "The Unique CPA"
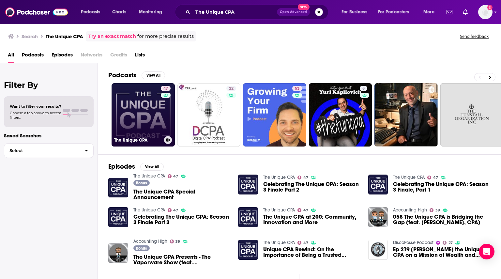
click at [157, 114] on link "47 The Unique CPA" at bounding box center [143, 114] width 63 height 63
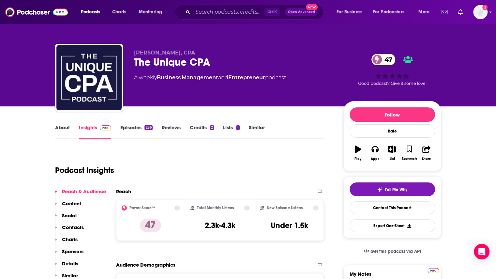
click at [134, 129] on link "Episodes 236" at bounding box center [136, 131] width 32 height 15
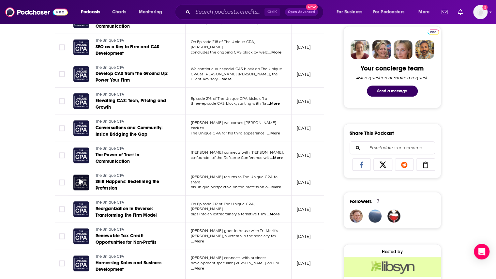
scroll to position [326, 0]
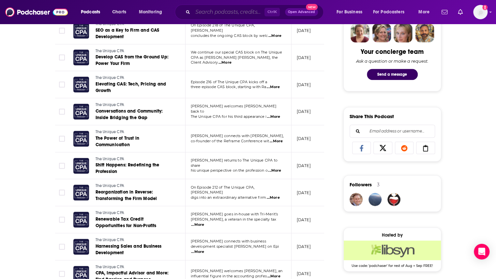
click at [198, 14] on input "Search podcasts, credits, & more..." at bounding box center [229, 12] width 72 height 10
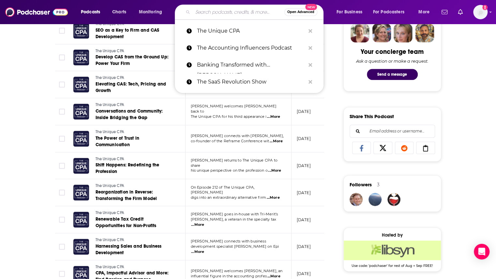
paste input "The Accounting Technology Lab"
type input "The Accounting Technology Lab"
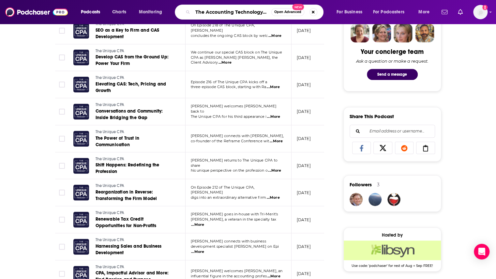
scroll to position [0, 4]
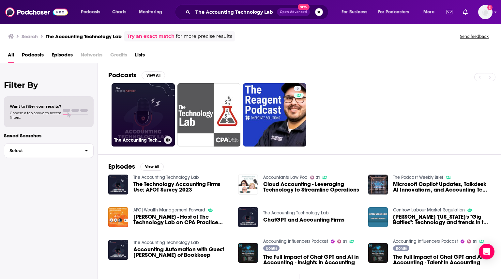
click at [160, 109] on link "The Accounting Technology Lab" at bounding box center [143, 114] width 63 height 63
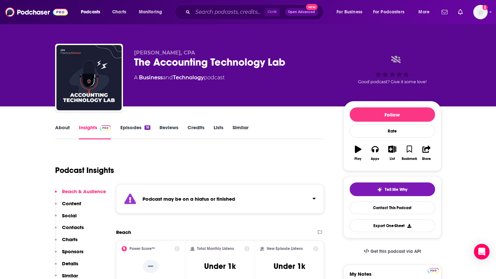
click at [135, 125] on link "Episodes 18" at bounding box center [135, 131] width 30 height 15
